Goal: Task Accomplishment & Management: Manage account settings

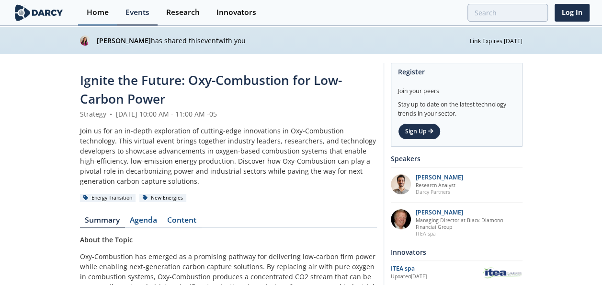
click at [103, 12] on div "Home" at bounding box center [98, 13] width 22 height 8
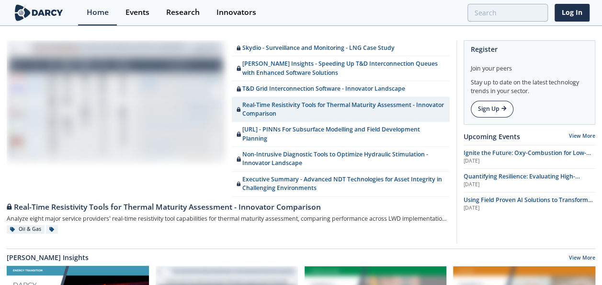
click at [491, 110] on link "Sign Up" at bounding box center [492, 109] width 43 height 16
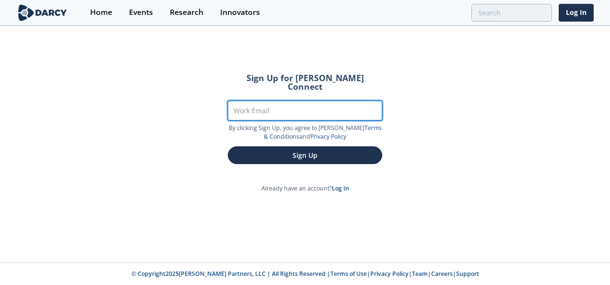
click at [287, 101] on input "Work Email" at bounding box center [305, 111] width 154 height 20
type input "[PERSON_NAME][EMAIL_ADDRESS][DOMAIN_NAME]"
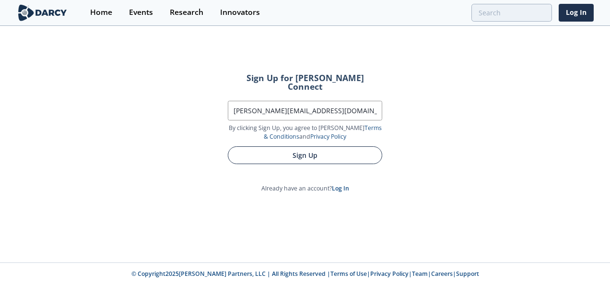
click at [302, 149] on button "Sign Up" at bounding box center [305, 155] width 154 height 18
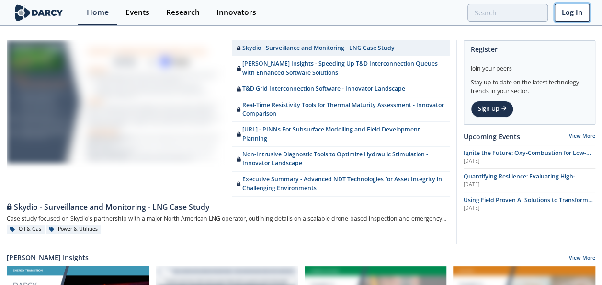
click at [568, 15] on link "Log In" at bounding box center [572, 13] width 35 height 18
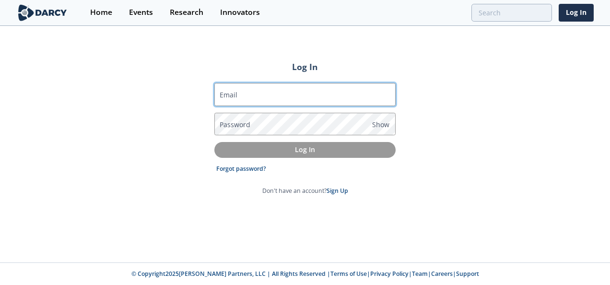
click at [260, 100] on input "Email" at bounding box center [304, 94] width 181 height 23
type input "[PERSON_NAME][EMAIL_ADDRESS][DOMAIN_NAME]"
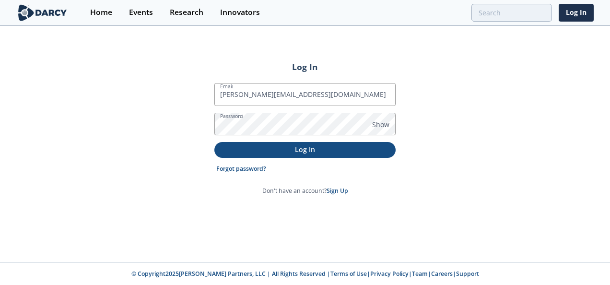
click at [309, 149] on p "Log In" at bounding box center [305, 149] width 168 height 10
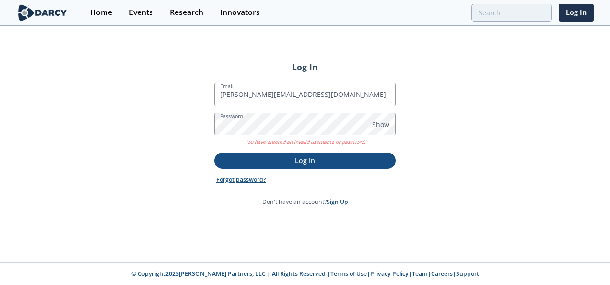
click at [252, 176] on link "Forgot password?" at bounding box center [241, 179] width 50 height 9
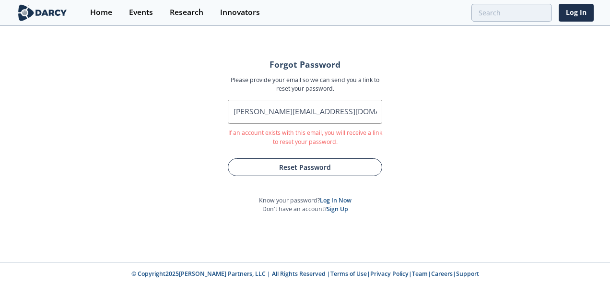
click at [294, 166] on button "Reset Password" at bounding box center [305, 167] width 154 height 18
